Goal: Task Accomplishment & Management: Manage account settings

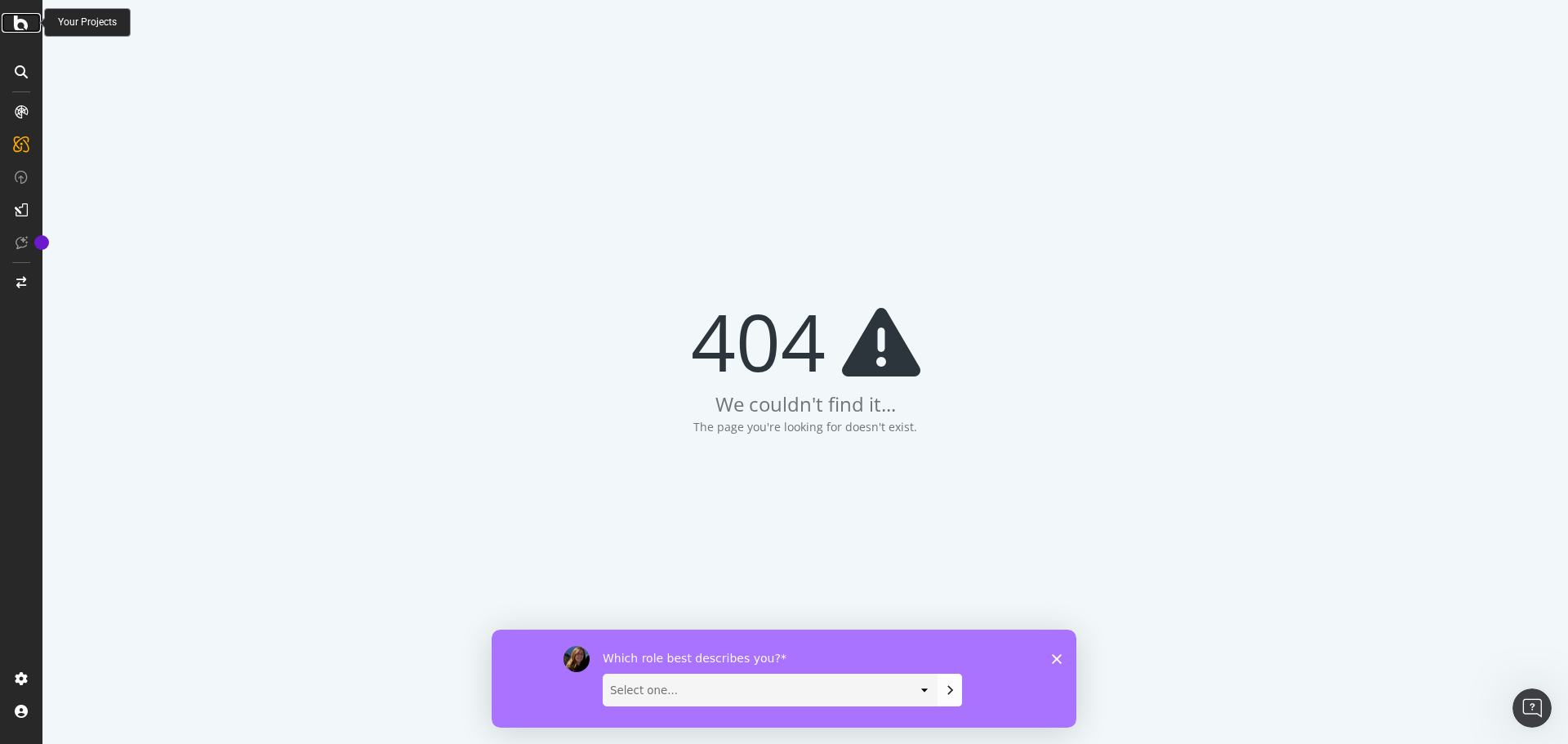
click at [25, 27] on icon at bounding box center [21, 23] width 15 height 20
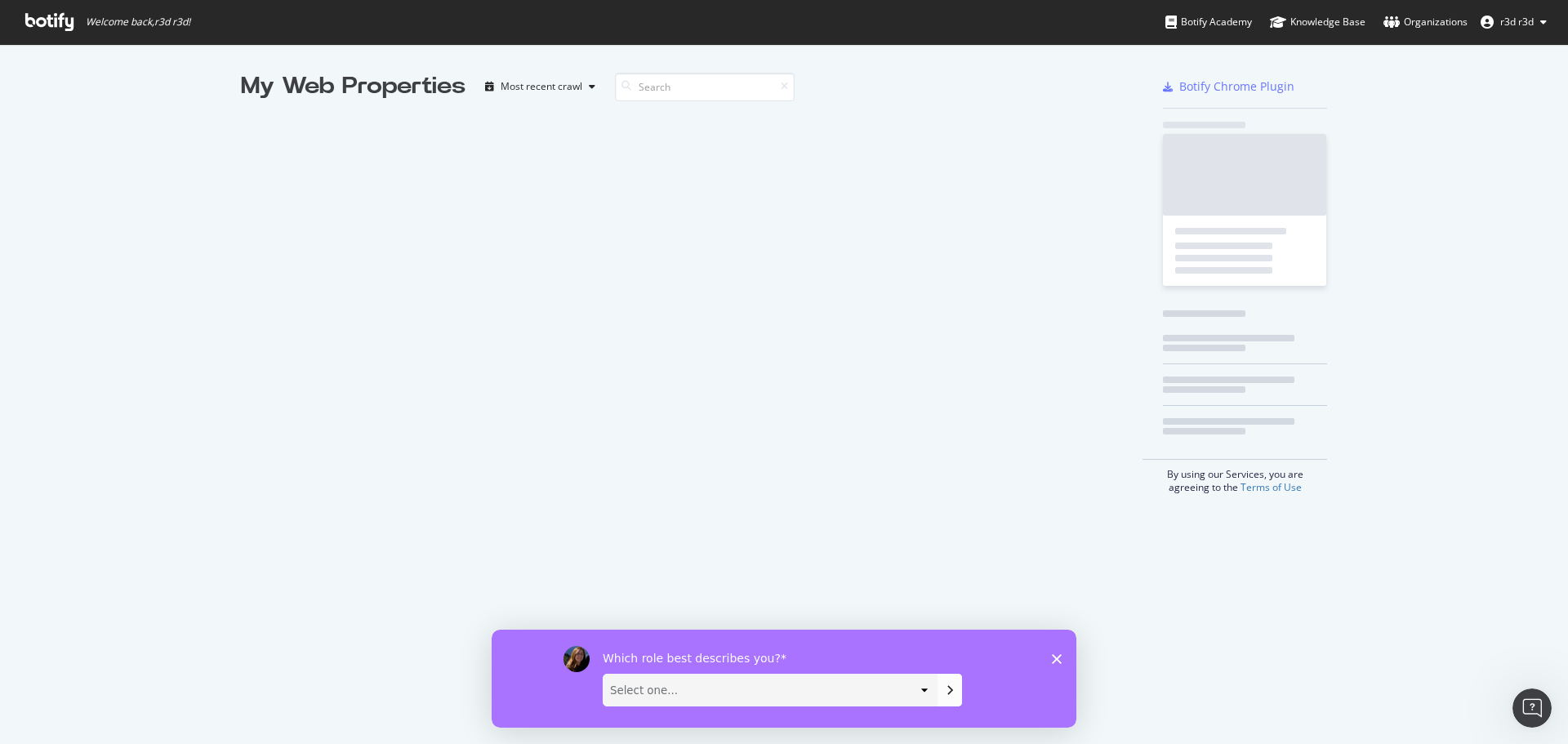
scroll to position [732, 1543]
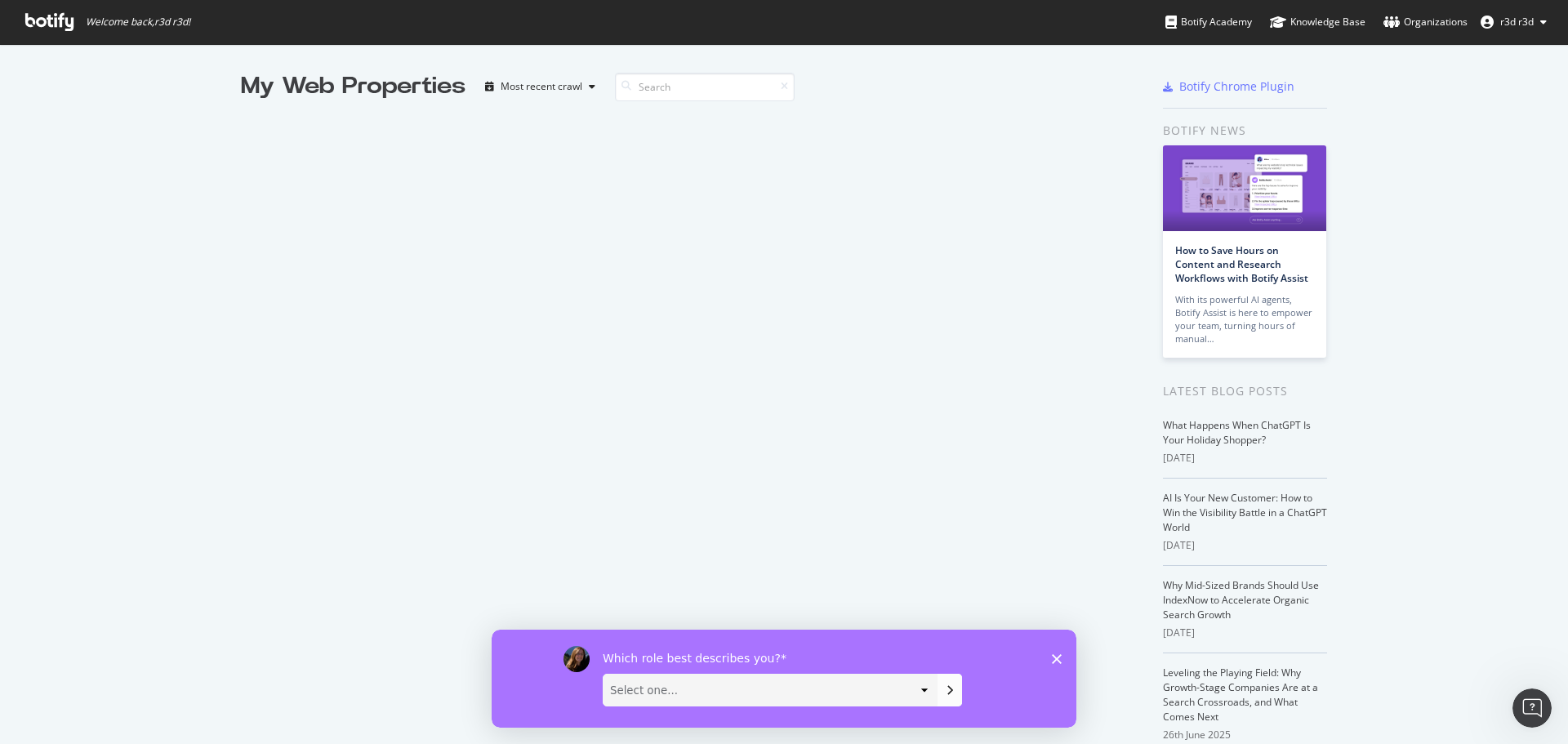
click at [1062, 661] on div "Which role best describes you? Select one... Analyst/BI C-level Leadership Cont…" at bounding box center [783, 678] width 585 height 98
click at [1051, 666] on div "Which role best describes you? Select one... Analyst/BI C-level Leadership Cont…" at bounding box center [783, 678] width 585 height 98
click at [1528, 17] on span "r3d r3d" at bounding box center [1517, 22] width 33 height 14
drag, startPoint x: 530, startPoint y: 128, endPoint x: 521, endPoint y: 133, distance: 10.3
click at [530, 128] on div "My Web Properties Most recent crawl" at bounding box center [692, 435] width 903 height 732
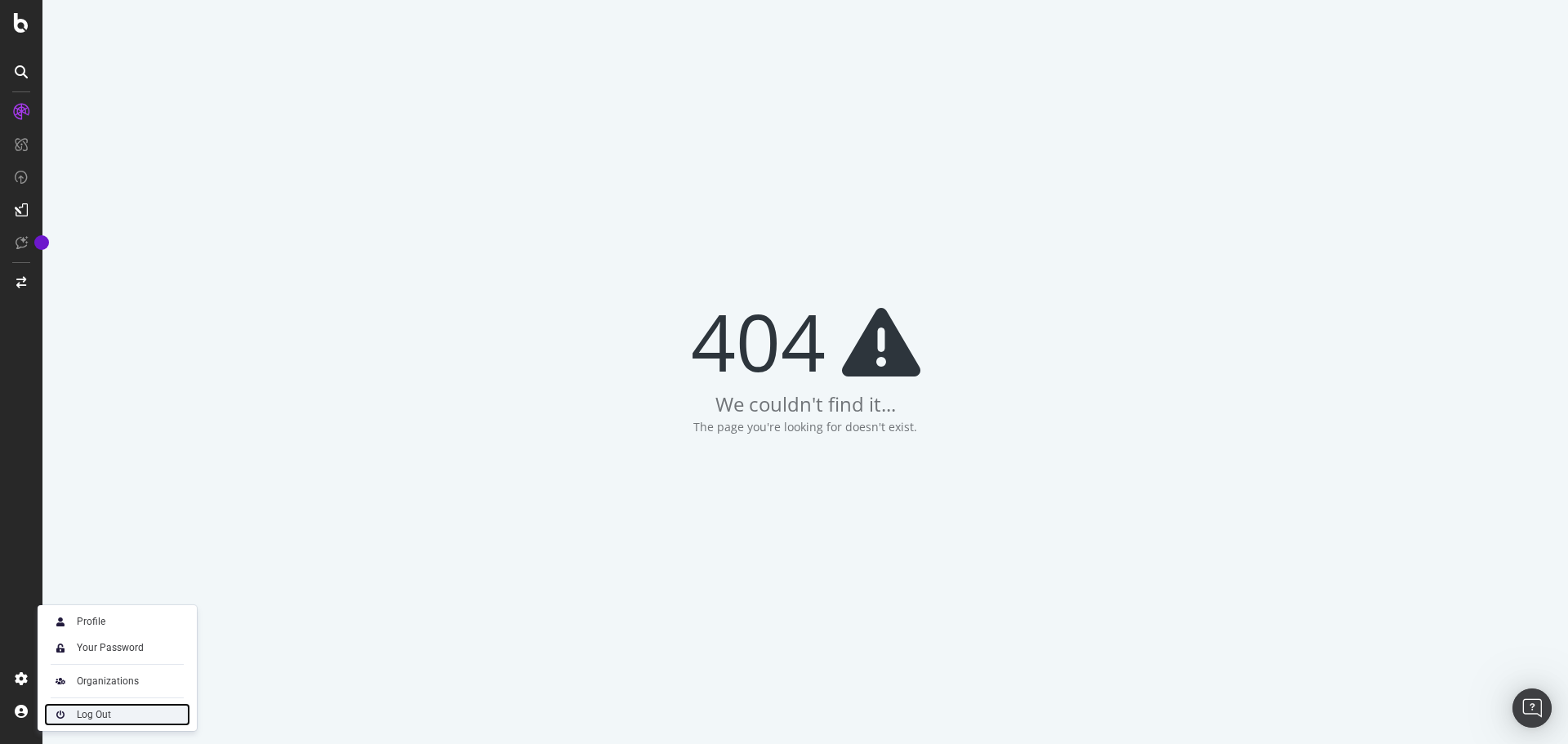
click at [71, 715] on div "Log Out" at bounding box center [117, 715] width 146 height 23
